Goal: Navigation & Orientation: Find specific page/section

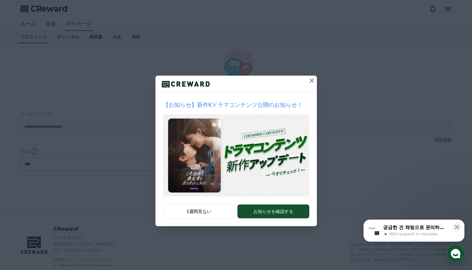
click at [311, 82] on icon at bounding box center [312, 81] width 8 height 8
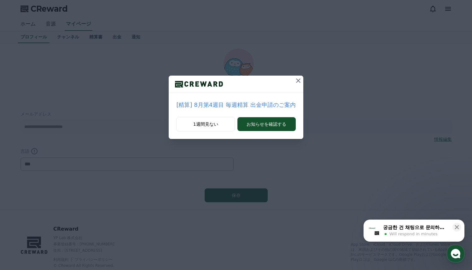
click at [294, 80] on icon at bounding box center [298, 81] width 8 height 8
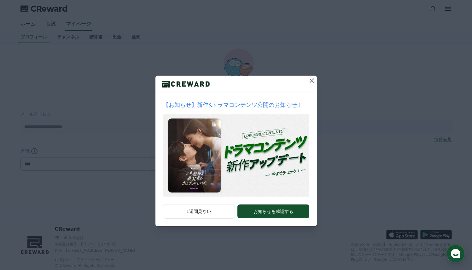
click at [310, 82] on icon at bounding box center [311, 80] width 4 height 4
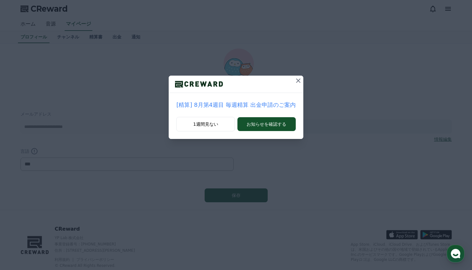
drag, startPoint x: 297, startPoint y: 81, endPoint x: 182, endPoint y: 54, distance: 118.2
click at [297, 81] on icon at bounding box center [298, 81] width 8 height 8
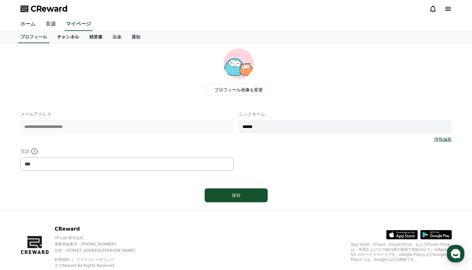
click at [67, 39] on link "チャンネル" at bounding box center [68, 37] width 32 height 12
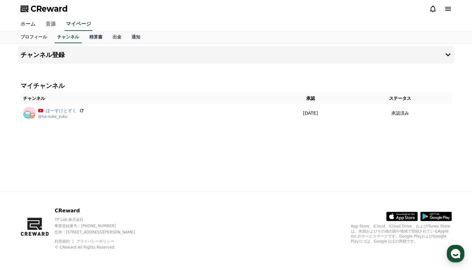
click at [55, 27] on link "音源" at bounding box center [51, 24] width 20 height 13
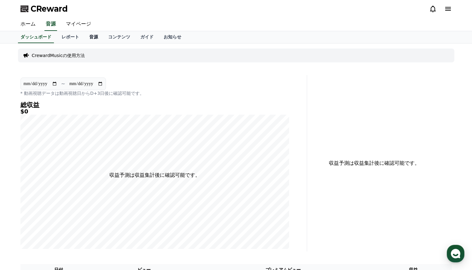
click at [90, 39] on link "音源" at bounding box center [93, 37] width 19 height 12
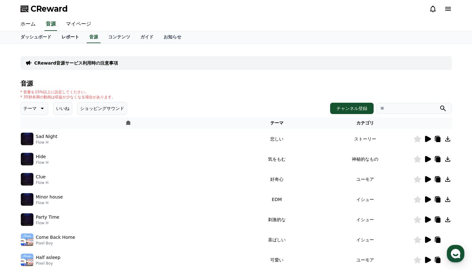
click at [61, 37] on link "レポート" at bounding box center [70, 37] width 28 height 12
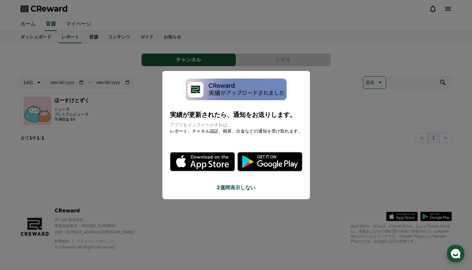
drag, startPoint x: 37, startPoint y: 39, endPoint x: 85, endPoint y: 39, distance: 48.8
click at [37, 39] on button "close modal" at bounding box center [236, 135] width 472 height 270
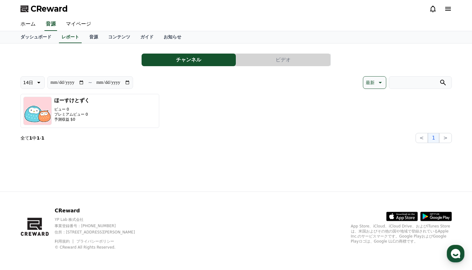
click at [283, 59] on button "ビデオ" at bounding box center [283, 60] width 94 height 13
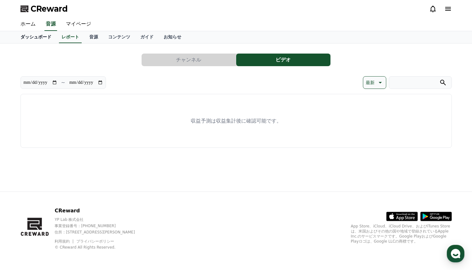
click at [29, 36] on link "ダッシュボード" at bounding box center [35, 37] width 41 height 12
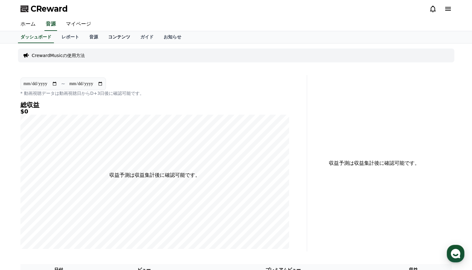
click at [118, 39] on link "コンテンツ" at bounding box center [119, 37] width 32 height 12
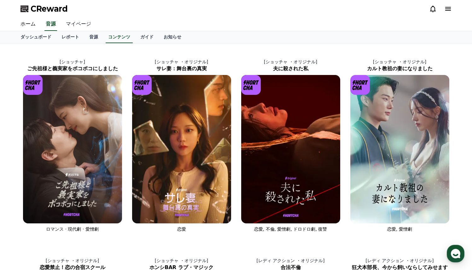
click at [68, 21] on link "マイページ" at bounding box center [78, 24] width 35 height 13
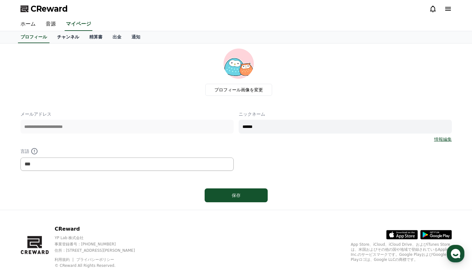
click at [69, 35] on link "チャンネル" at bounding box center [68, 37] width 32 height 12
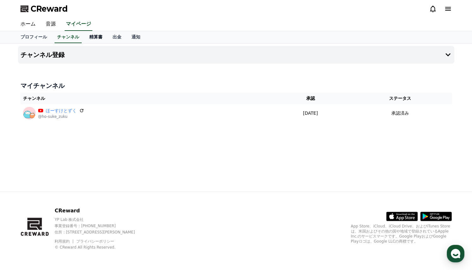
click at [95, 36] on link "精算書" at bounding box center [95, 37] width 23 height 12
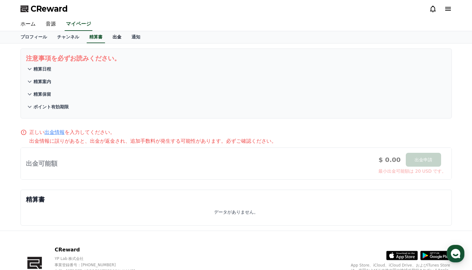
click at [115, 35] on link "出金" at bounding box center [116, 37] width 19 height 12
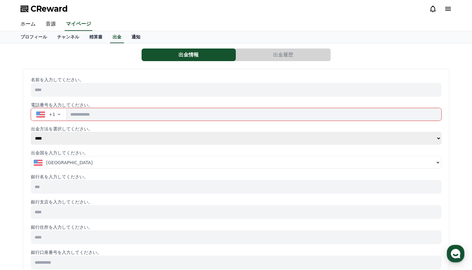
click at [140, 36] on link "通知" at bounding box center [135, 37] width 19 height 12
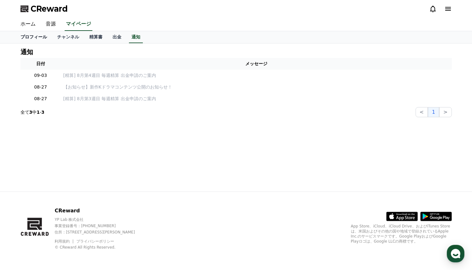
click at [26, 33] on link "プロフィール" at bounding box center [33, 37] width 37 height 12
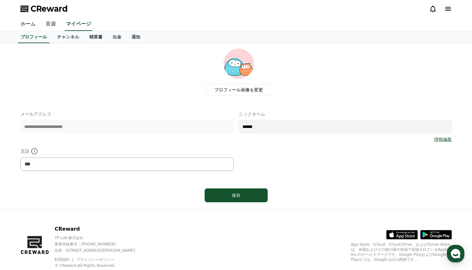
click at [47, 24] on link "音源" at bounding box center [51, 24] width 20 height 13
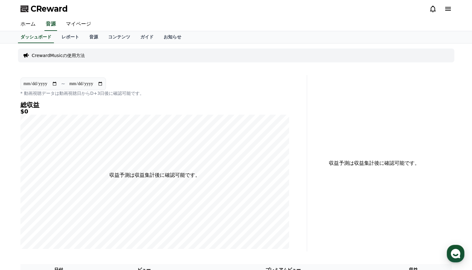
click at [66, 56] on p "CrewardMusicの使用方法" at bounding box center [58, 55] width 53 height 6
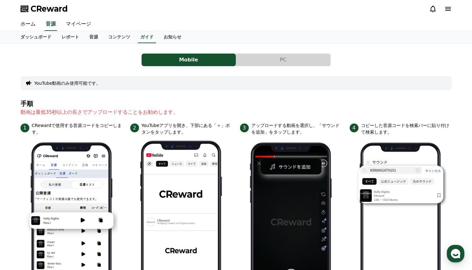
click at [294, 58] on button "PC" at bounding box center [283, 60] width 94 height 13
